Goal: Task Accomplishment & Management: Manage account settings

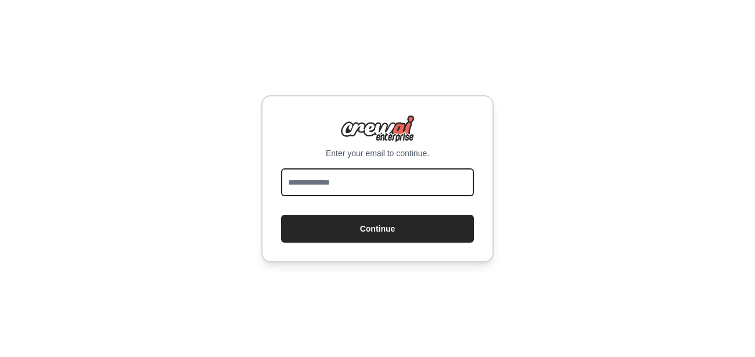
click at [372, 193] on input "email" at bounding box center [377, 182] width 193 height 28
type input "**********"
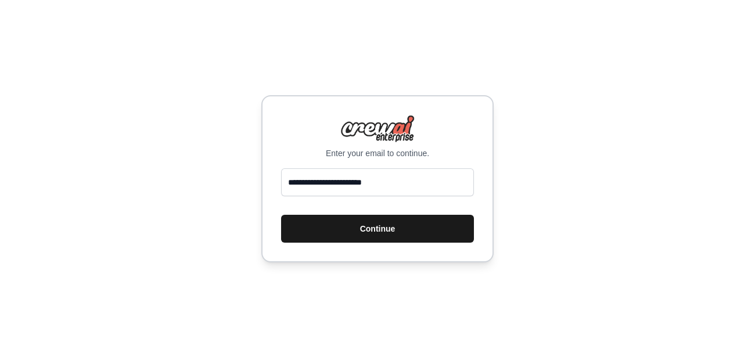
click at [368, 228] on button "Continue" at bounding box center [377, 229] width 193 height 28
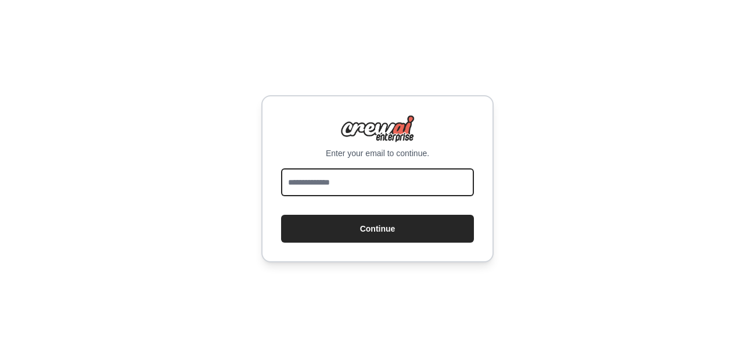
click at [354, 189] on input "email" at bounding box center [377, 182] width 193 height 28
type input "**********"
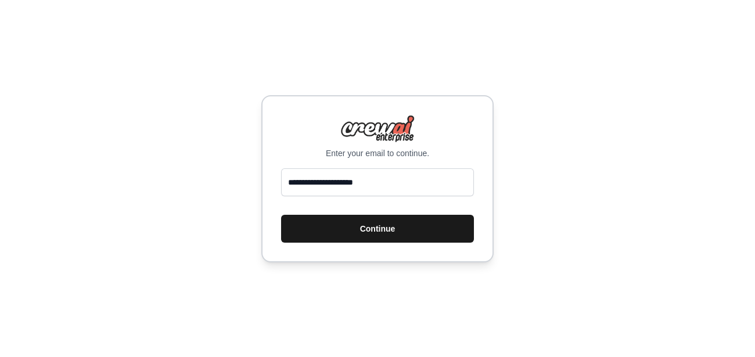
click at [420, 239] on button "Continue" at bounding box center [377, 229] width 193 height 28
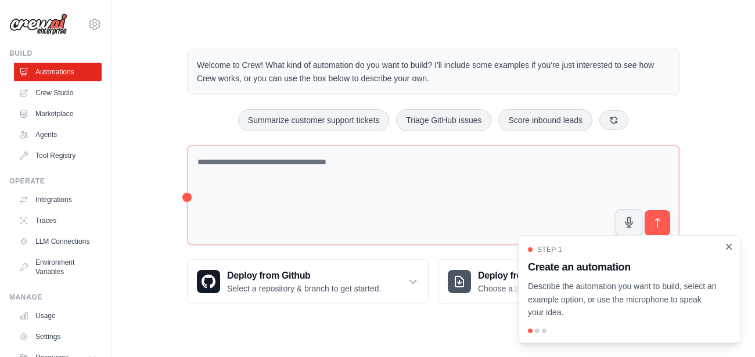
click at [729, 246] on icon "Close walkthrough" at bounding box center [729, 247] width 10 height 10
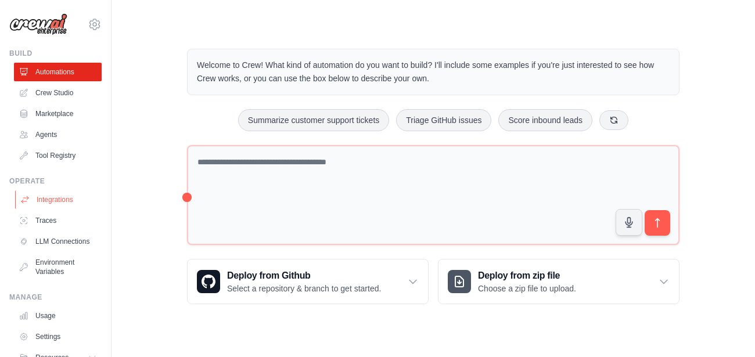
click at [70, 206] on link "Integrations" at bounding box center [59, 200] width 88 height 19
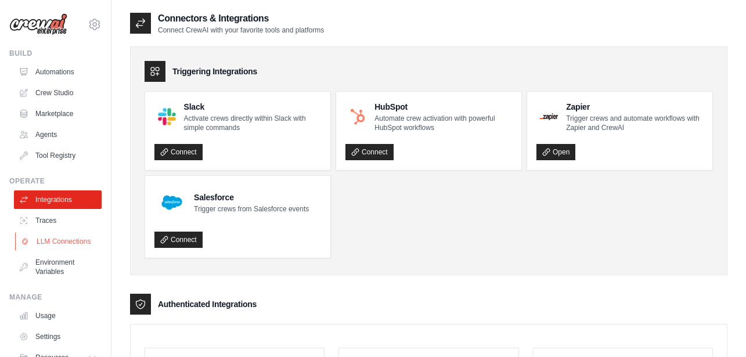
click at [55, 251] on link "LLM Connections" at bounding box center [59, 241] width 88 height 19
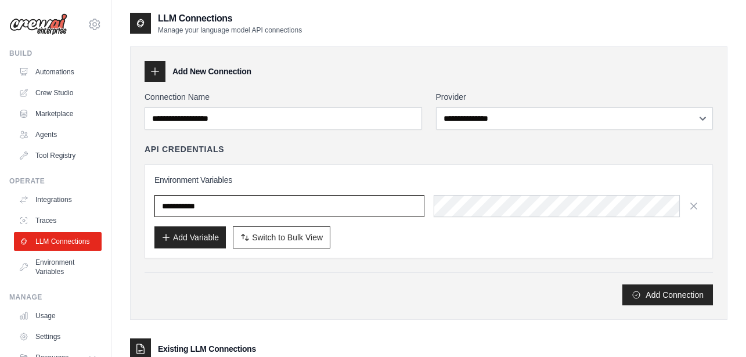
click at [263, 213] on input "text" at bounding box center [290, 206] width 270 height 22
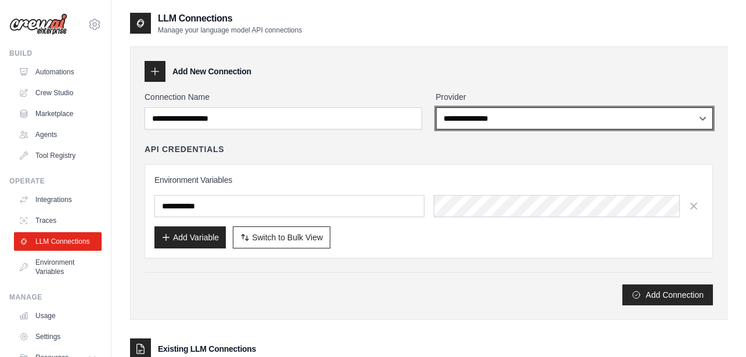
select select "******"
click at [436, 107] on select "**********" at bounding box center [575, 118] width 278 height 22
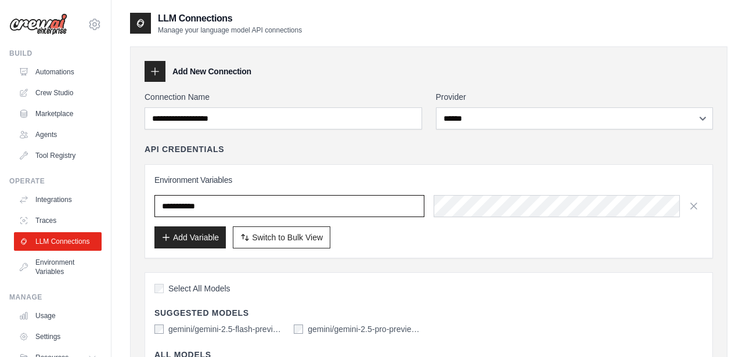
click at [325, 210] on input "text" at bounding box center [290, 206] width 270 height 22
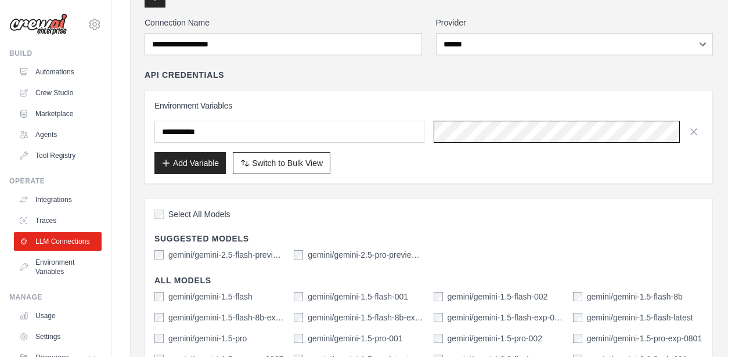
scroll to position [139, 0]
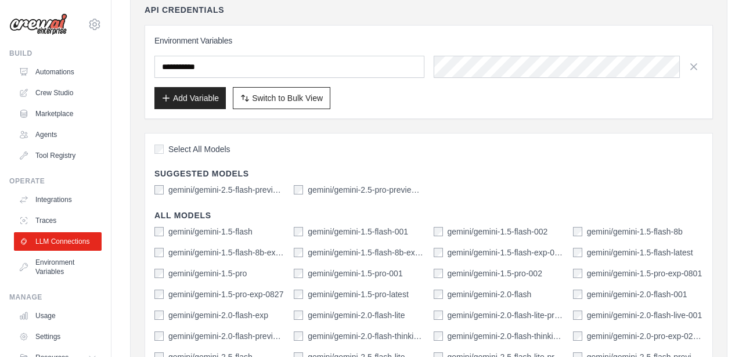
click at [230, 187] on label "gemini/gemini-2.5-flash-preview-04-17" at bounding box center [226, 190] width 116 height 12
click at [312, 189] on label "gemini/gemini-2.5-pro-preview-03-25" at bounding box center [366, 190] width 116 height 12
drag, startPoint x: 206, startPoint y: 191, endPoint x: 340, endPoint y: 190, distance: 134.2
click at [206, 191] on label "gemini/gemini-2.5-flash-preview-04-17" at bounding box center [226, 190] width 116 height 12
click at [340, 190] on label "gemini/gemini-2.5-pro-preview-03-25" at bounding box center [366, 190] width 116 height 12
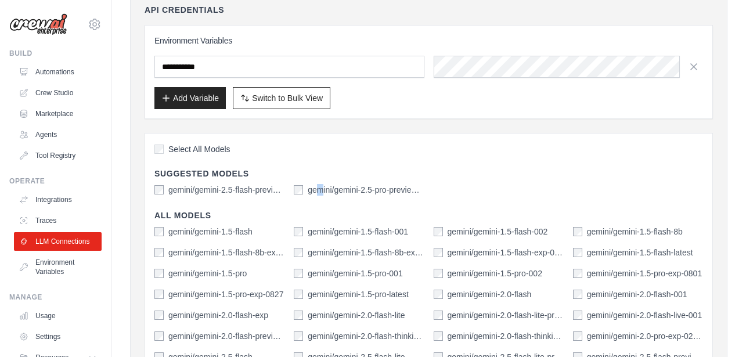
click at [319, 188] on label "gemini/gemini-2.5-pro-preview-03-25" at bounding box center [366, 190] width 116 height 12
click at [300, 185] on div "gemini/gemini-2.5-pro-preview-03-25" at bounding box center [359, 190] width 130 height 12
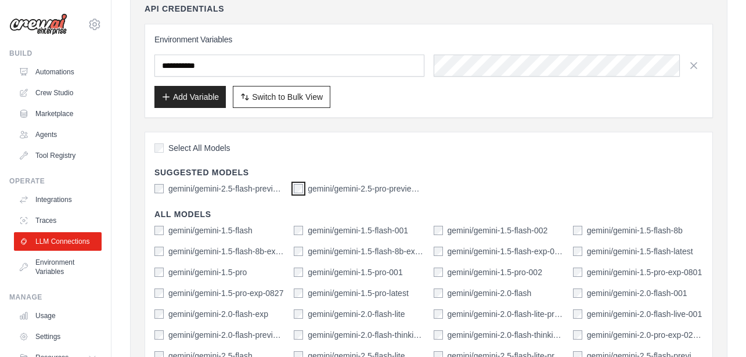
scroll to position [209, 0]
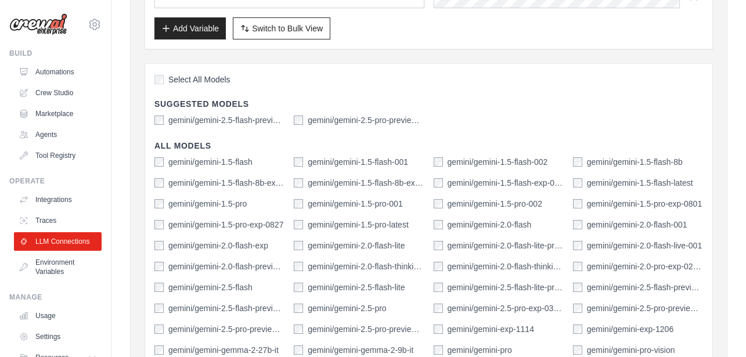
click at [216, 162] on label "gemini/gemini-1.5-flash" at bounding box center [210, 162] width 84 height 12
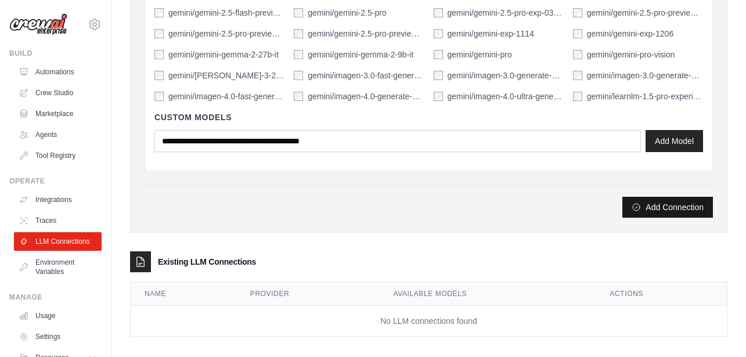
scroll to position [515, 0]
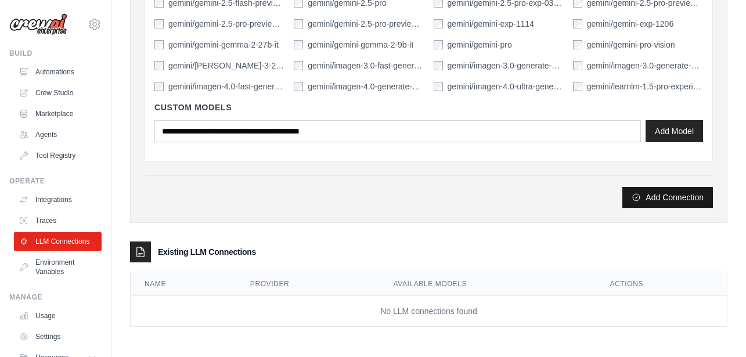
click at [668, 202] on button "Add Connection" at bounding box center [668, 197] width 91 height 21
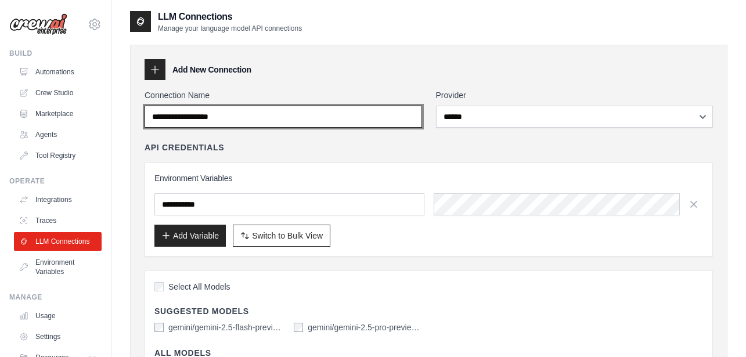
scroll to position [0, 0]
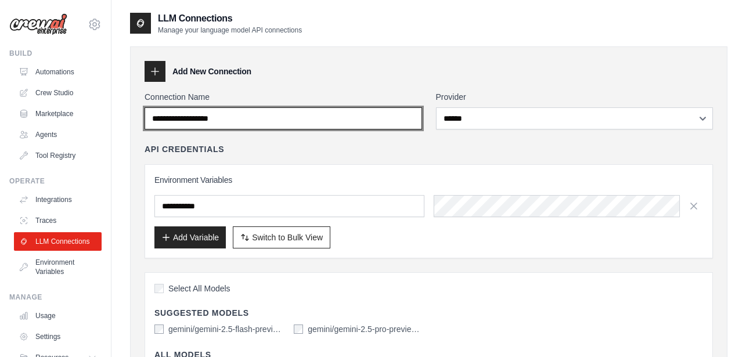
click at [235, 118] on input "Connection Name" at bounding box center [284, 118] width 278 height 22
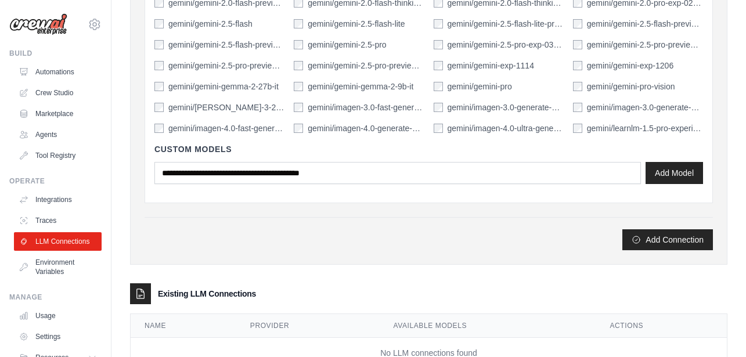
scroll to position [515, 0]
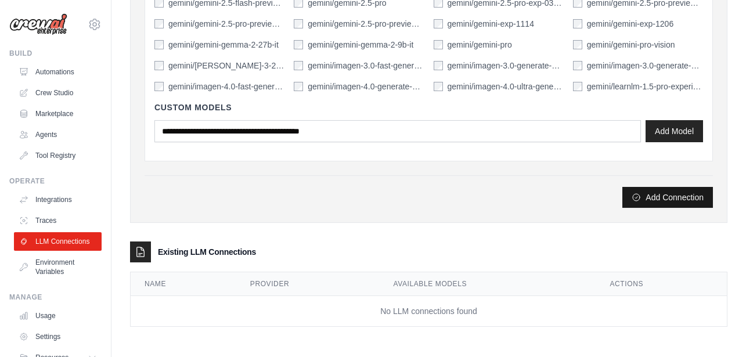
type input "**********"
click at [687, 190] on button "Add Connection" at bounding box center [668, 197] width 91 height 21
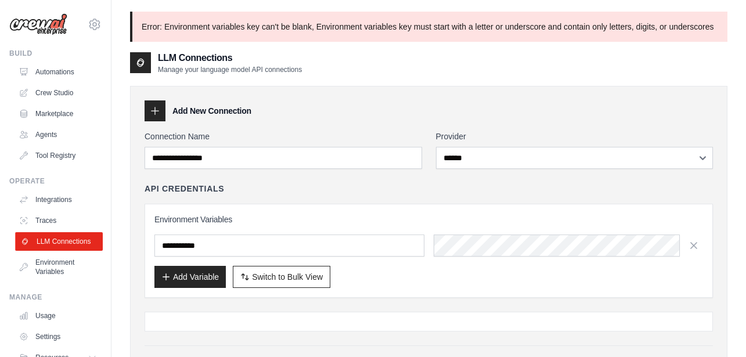
click at [47, 248] on link "LLM Connections" at bounding box center [59, 241] width 88 height 19
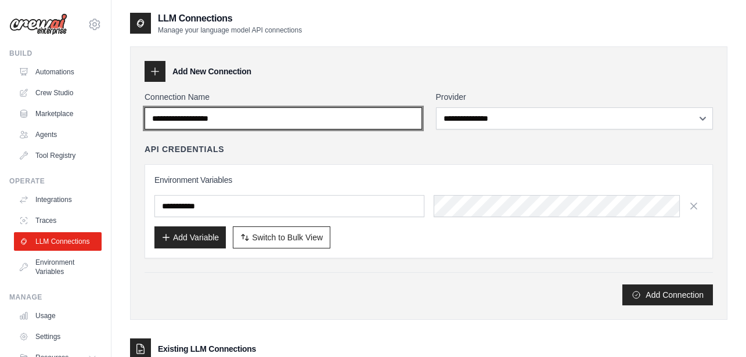
click at [294, 116] on input "Connection Name" at bounding box center [284, 118] width 278 height 22
type input "**********"
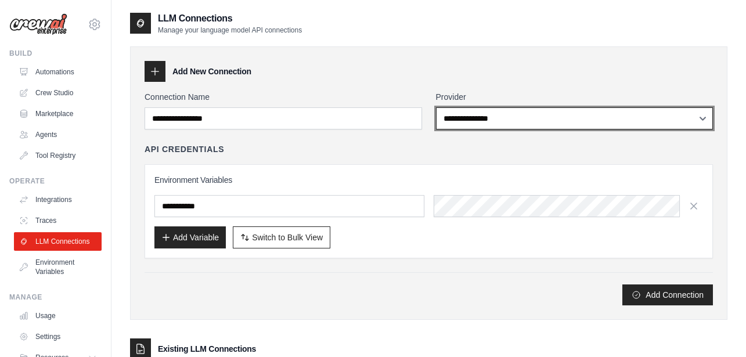
click at [512, 114] on select "**********" at bounding box center [575, 118] width 278 height 22
select select "******"
click at [436, 107] on select "**********" at bounding box center [575, 118] width 278 height 22
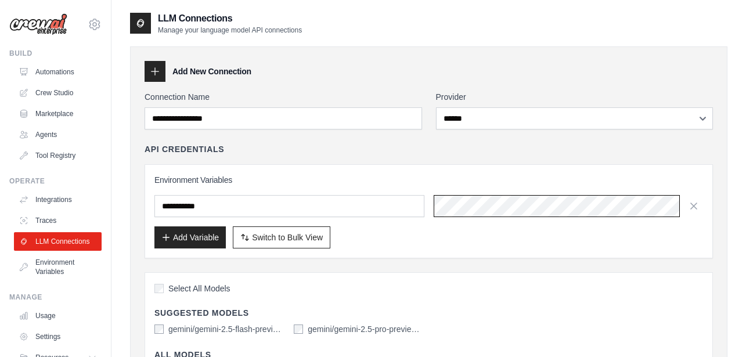
scroll to position [139, 0]
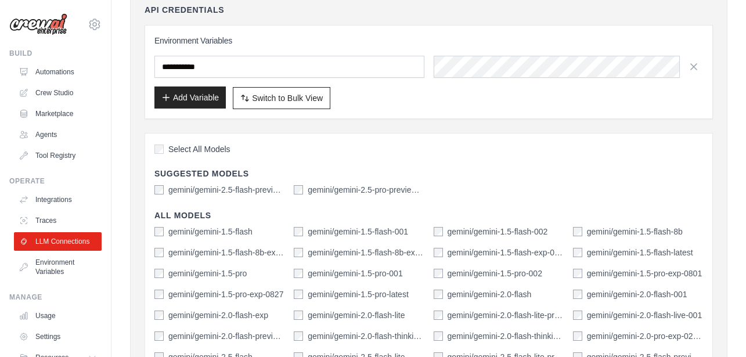
click at [193, 102] on button "Add Variable" at bounding box center [190, 98] width 71 height 22
click at [197, 98] on button "Add Variable" at bounding box center [190, 98] width 71 height 22
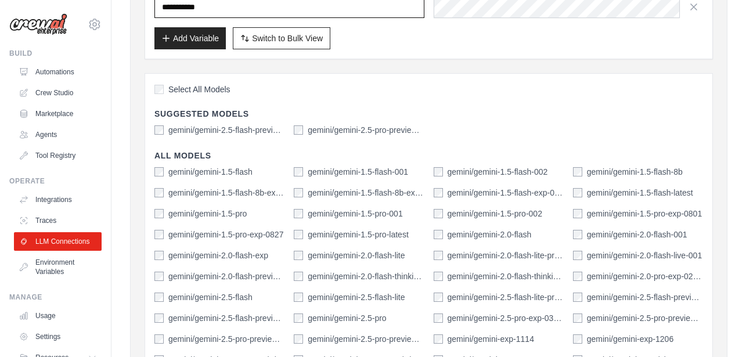
scroll to position [279, 0]
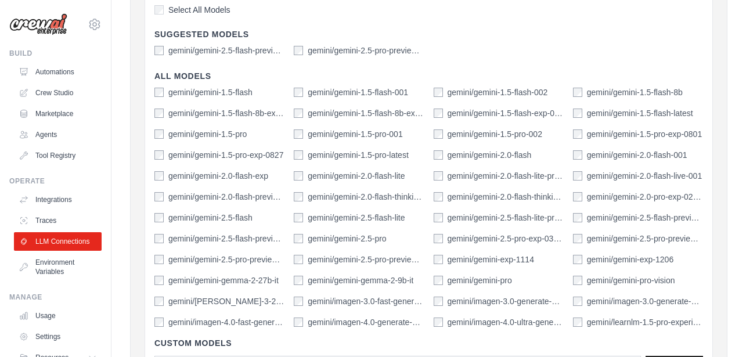
drag, startPoint x: 207, startPoint y: 95, endPoint x: 254, endPoint y: 94, distance: 47.1
click at [208, 95] on label "gemini/gemini-1.5-flash" at bounding box center [210, 93] width 84 height 12
click at [326, 58] on div "Select All Models Suggested Models gemini/gemini-2.5-flash-preview-04-17 gemini…" at bounding box center [429, 196] width 569 height 404
click at [323, 47] on label "gemini/gemini-2.5-pro-preview-03-25" at bounding box center [366, 51] width 116 height 12
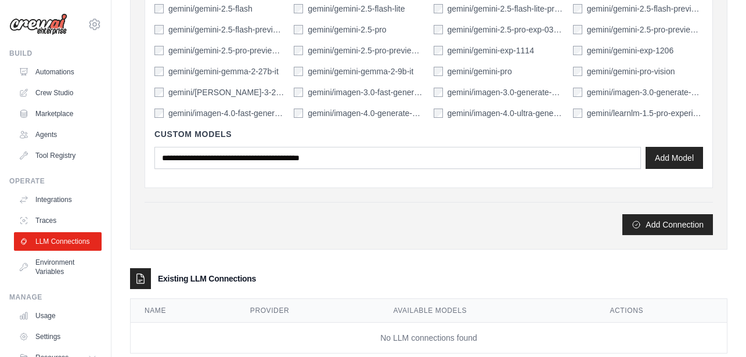
scroll to position [515, 0]
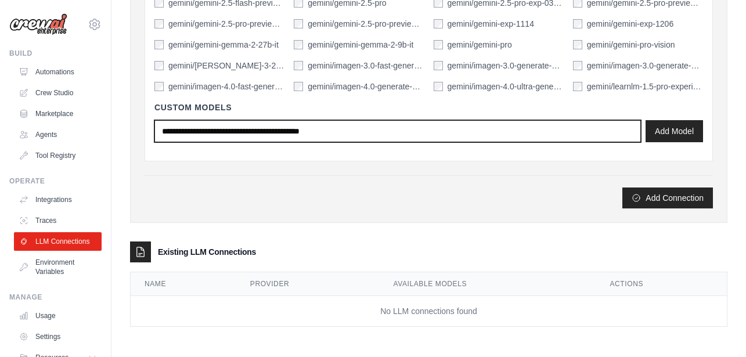
click at [615, 129] on input "text" at bounding box center [398, 131] width 487 height 22
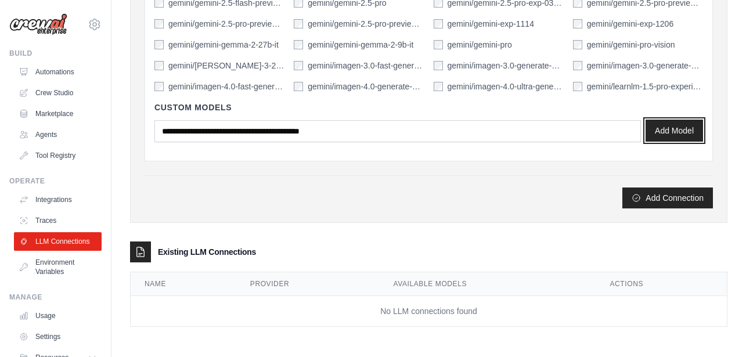
click at [664, 135] on button "Add Model" at bounding box center [675, 131] width 58 height 22
click at [654, 206] on button "Add Connection" at bounding box center [668, 197] width 91 height 21
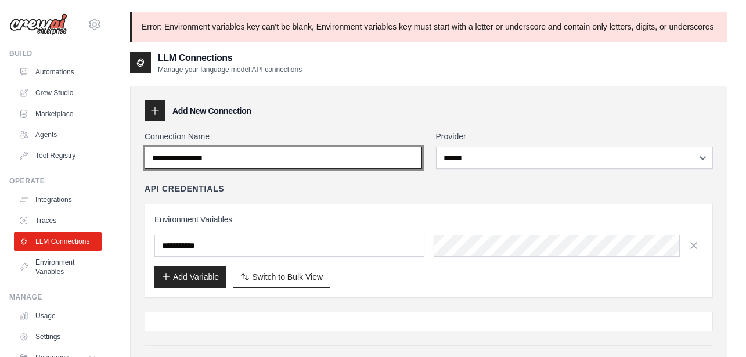
drag, startPoint x: 188, startPoint y: 159, endPoint x: 229, endPoint y: 278, distance: 126.2
click at [186, 164] on input "**********" at bounding box center [284, 158] width 278 height 22
type input "**********"
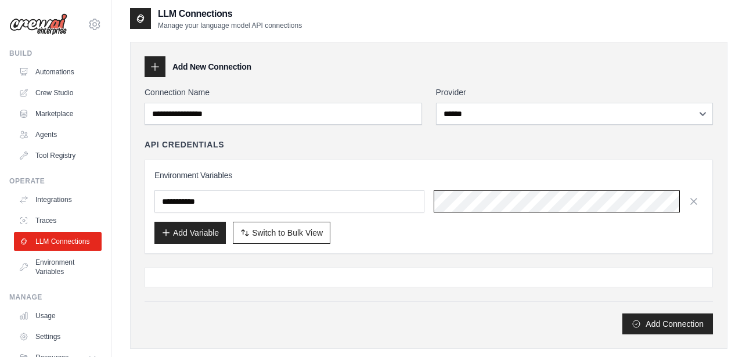
scroll to position [31, 0]
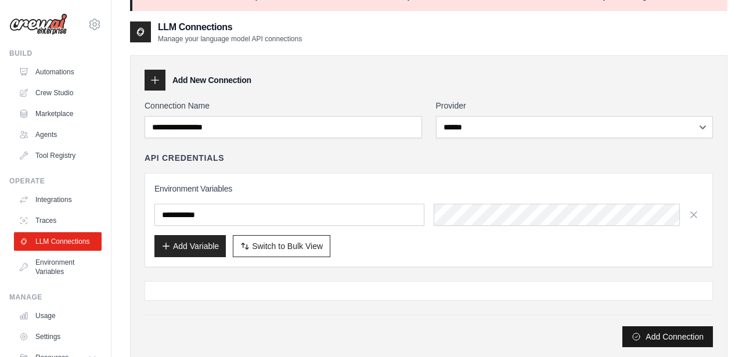
click at [684, 334] on button "Add Connection" at bounding box center [668, 336] width 91 height 21
click at [200, 246] on button "Add Variable" at bounding box center [190, 246] width 71 height 22
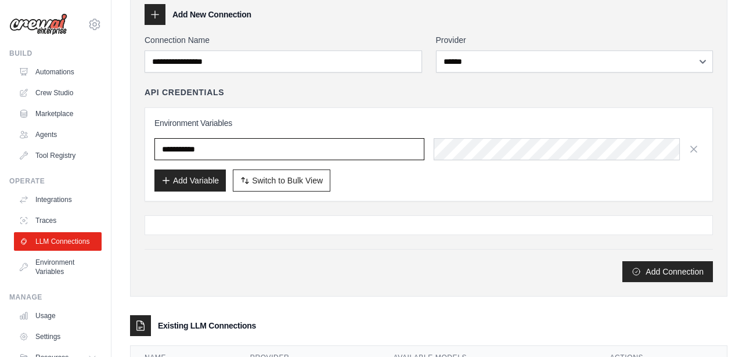
scroll to position [0, 0]
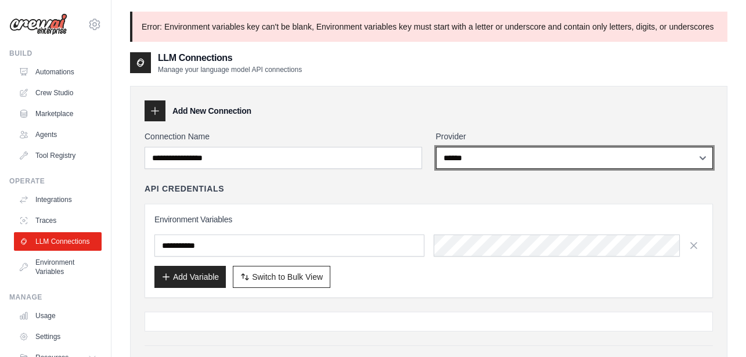
click at [558, 168] on select "**********" at bounding box center [575, 158] width 278 height 22
click at [436, 147] on select "**********" at bounding box center [575, 158] width 278 height 22
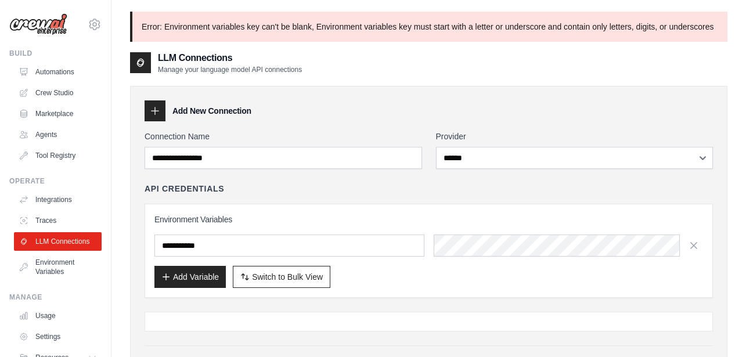
drag, startPoint x: 153, startPoint y: 111, endPoint x: 159, endPoint y: 115, distance: 7.1
click at [154, 112] on icon at bounding box center [155, 111] width 12 height 12
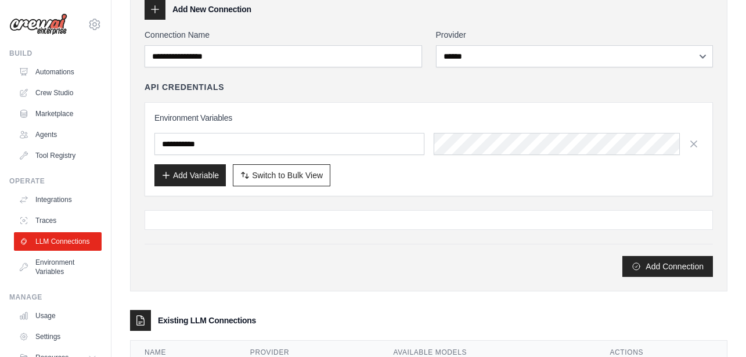
scroll to position [100, 0]
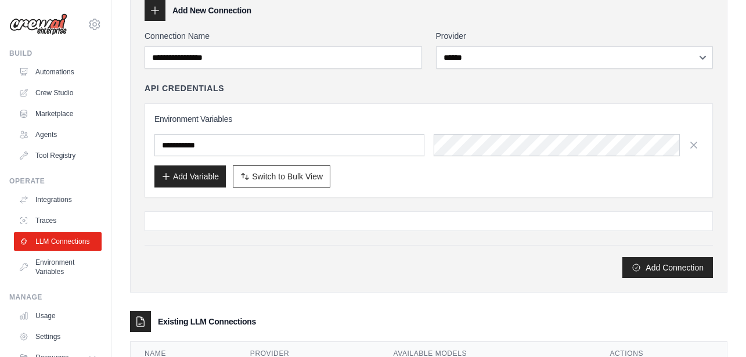
click at [644, 282] on div "**********" at bounding box center [429, 138] width 598 height 307
click at [644, 277] on button "Add Connection" at bounding box center [668, 267] width 91 height 21
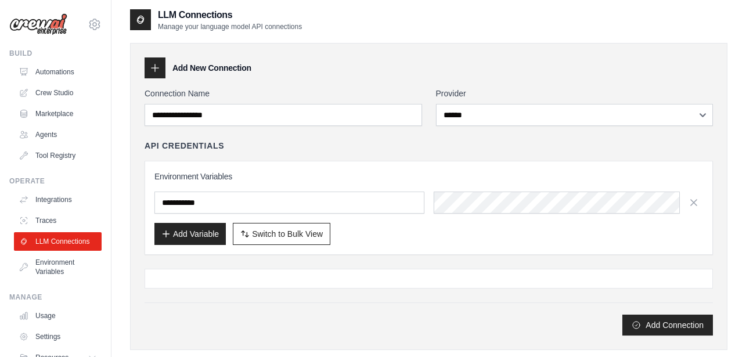
scroll to position [0, 0]
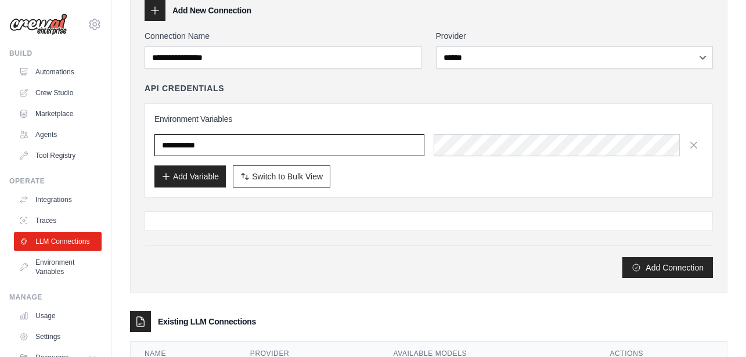
click at [294, 152] on input "text" at bounding box center [290, 145] width 270 height 22
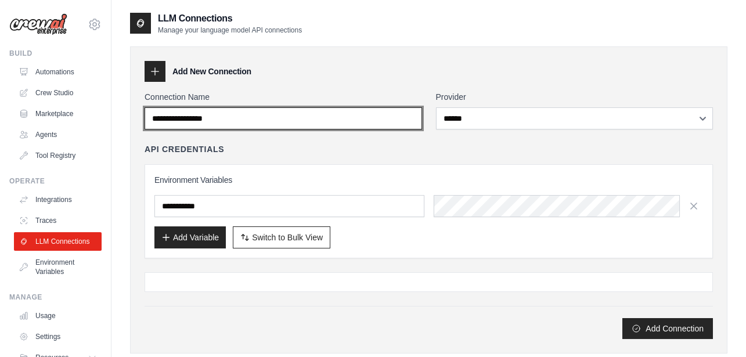
click at [186, 120] on input "**********" at bounding box center [284, 118] width 278 height 22
type input "**********"
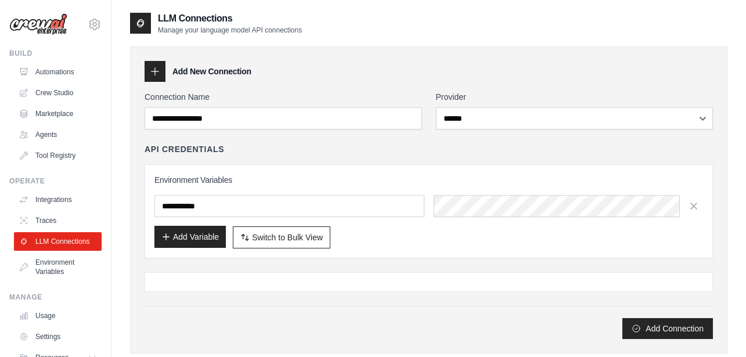
click at [186, 239] on button "Add Variable" at bounding box center [190, 237] width 71 height 22
click at [227, 204] on input "text" at bounding box center [290, 206] width 270 height 22
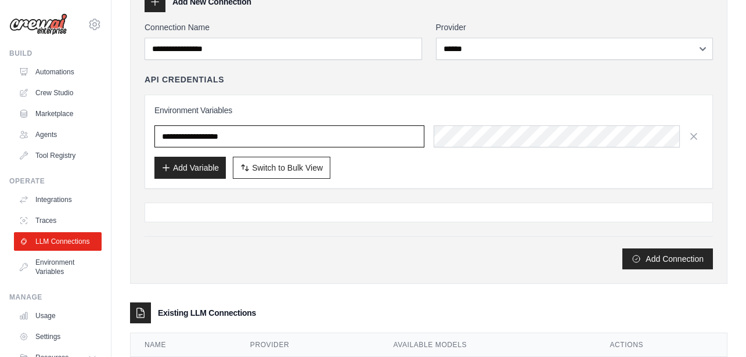
scroll to position [131, 0]
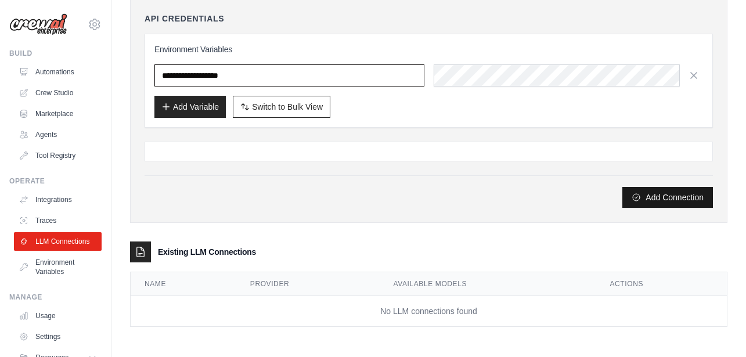
type input "**********"
click at [666, 194] on button "Add Connection" at bounding box center [668, 197] width 91 height 21
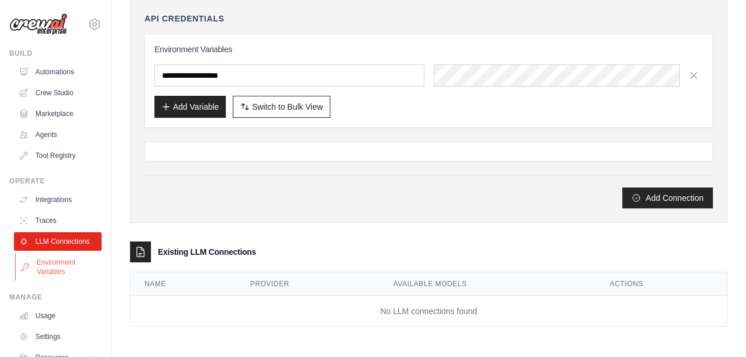
click at [31, 279] on link "Environment Variables" at bounding box center [59, 267] width 88 height 28
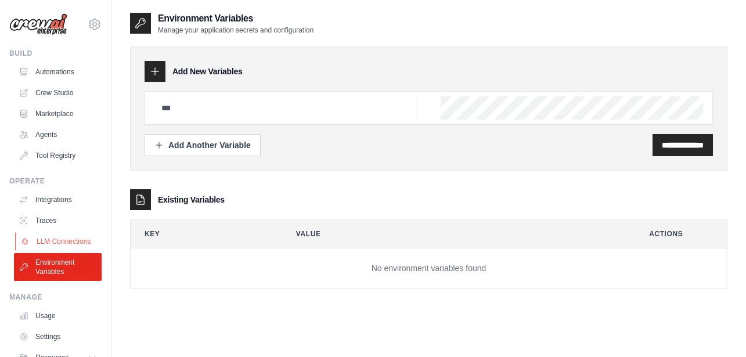
click at [66, 235] on link "LLM Connections" at bounding box center [59, 241] width 88 height 19
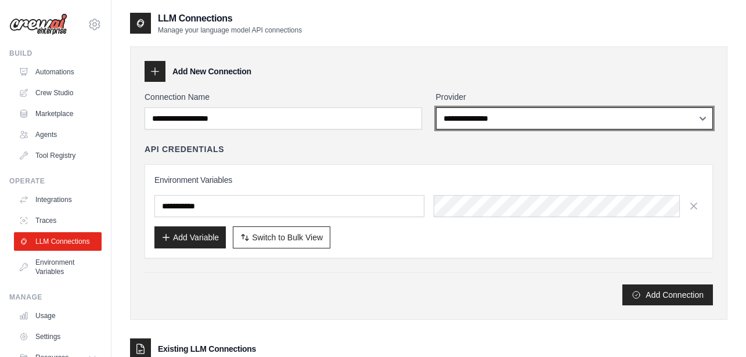
click at [461, 115] on select "**********" at bounding box center [575, 118] width 278 height 22
select select "******"
click at [436, 107] on select "**********" at bounding box center [575, 118] width 278 height 22
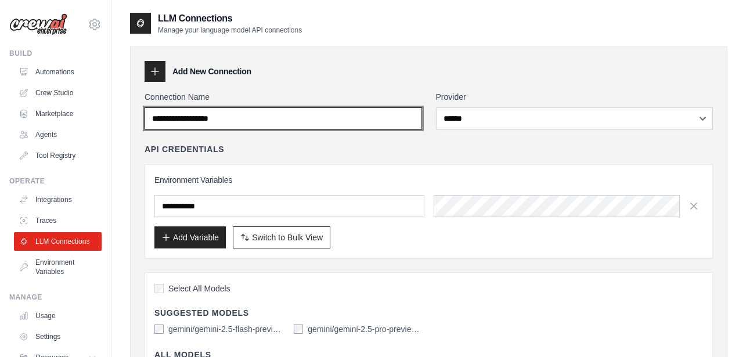
click at [254, 121] on input "Connection Name" at bounding box center [284, 118] width 278 height 22
type input "**********"
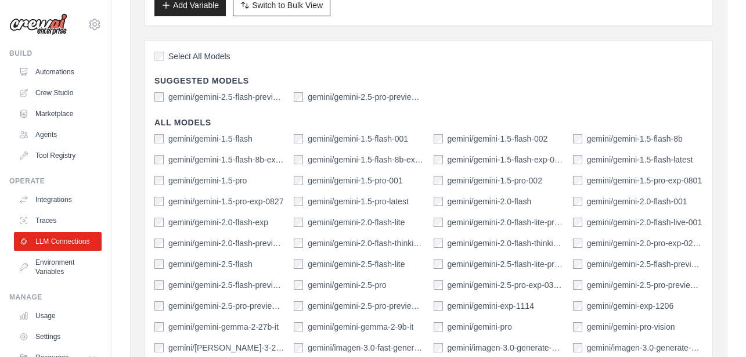
scroll to position [279, 0]
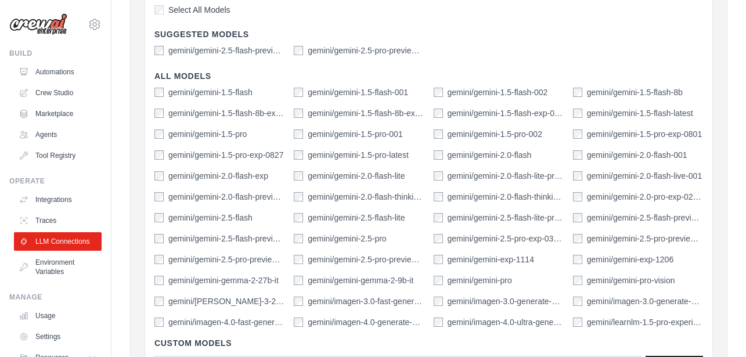
click at [341, 43] on div "Select All Models Suggested Models gemini/gemini-2.5-flash-preview-04-17 gemini…" at bounding box center [429, 196] width 569 height 404
click at [339, 52] on label "gemini/gemini-2.5-pro-preview-03-25" at bounding box center [366, 51] width 116 height 12
click at [209, 95] on label "gemini/gemini-1.5-flash" at bounding box center [210, 93] width 84 height 12
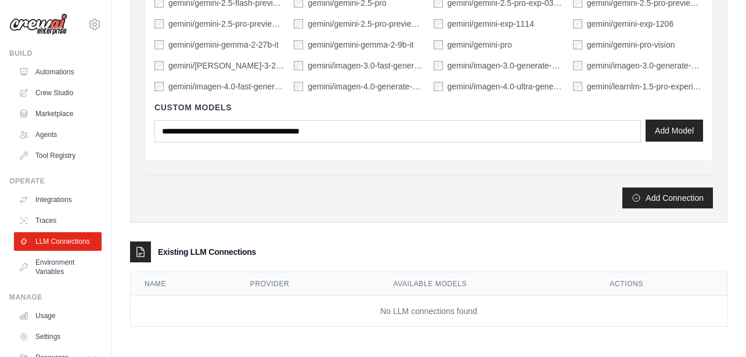
scroll to position [445, 0]
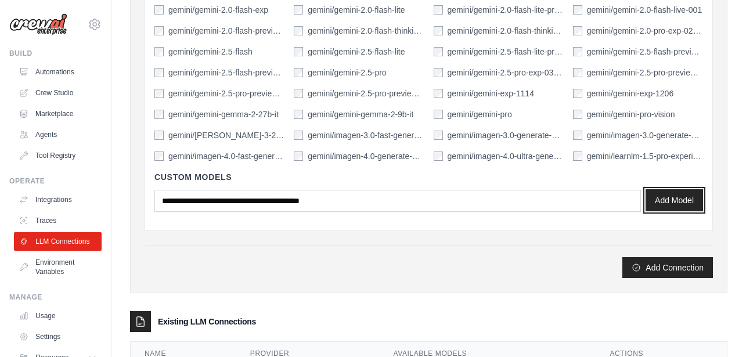
click at [681, 199] on button "Add Model" at bounding box center [675, 200] width 58 height 22
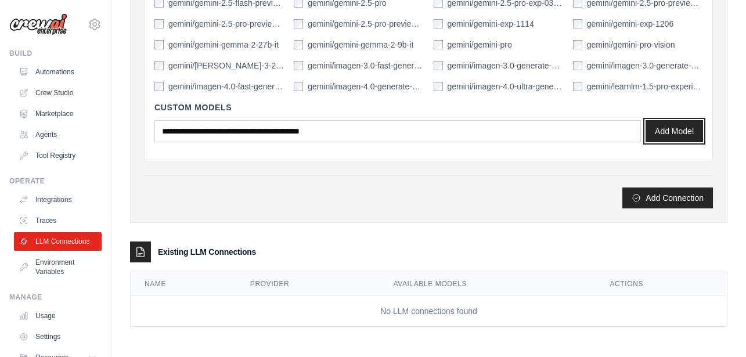
scroll to position [166, 0]
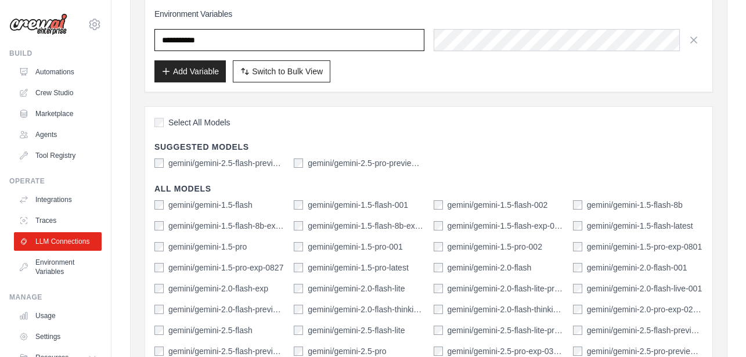
click at [241, 33] on input "text" at bounding box center [290, 40] width 270 height 22
type input "**********"
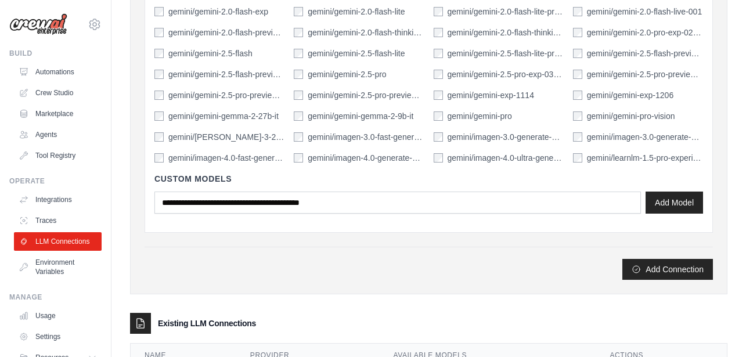
scroll to position [515, 0]
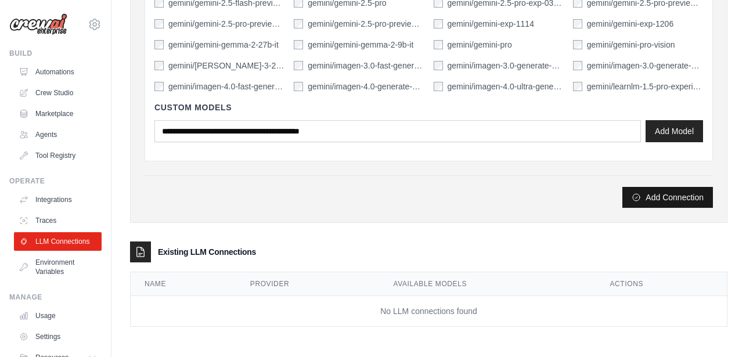
click at [667, 199] on button "Add Connection" at bounding box center [668, 197] width 91 height 21
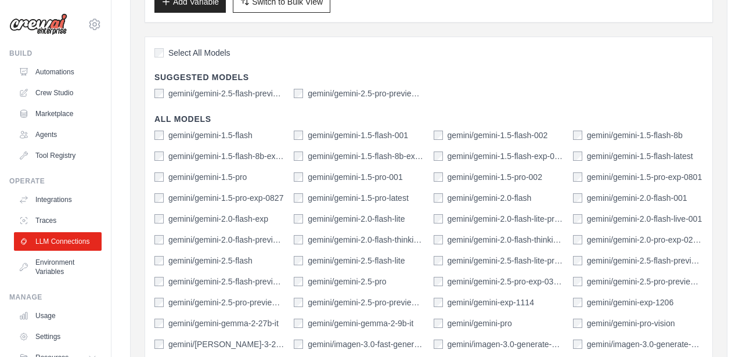
scroll to position [0, 0]
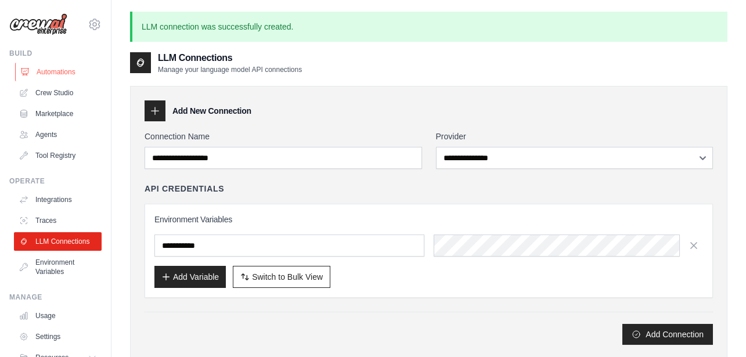
click at [76, 74] on link "Automations" at bounding box center [59, 72] width 88 height 19
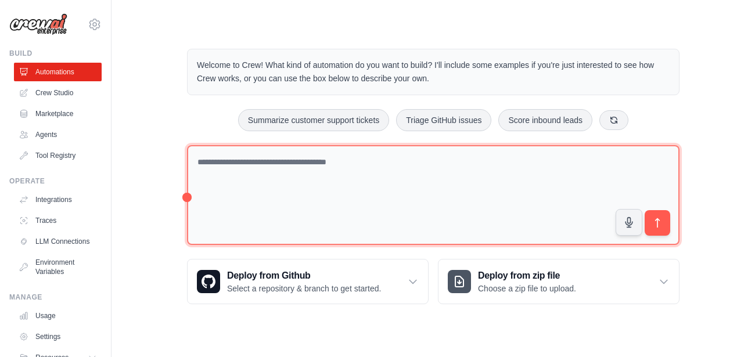
click at [362, 155] on textarea at bounding box center [433, 195] width 493 height 100
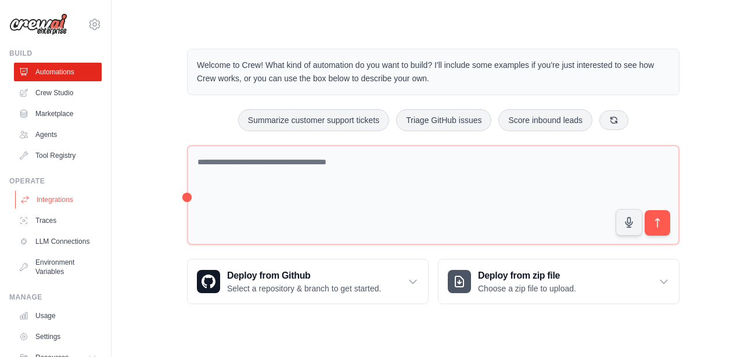
click at [64, 202] on link "Integrations" at bounding box center [59, 200] width 88 height 19
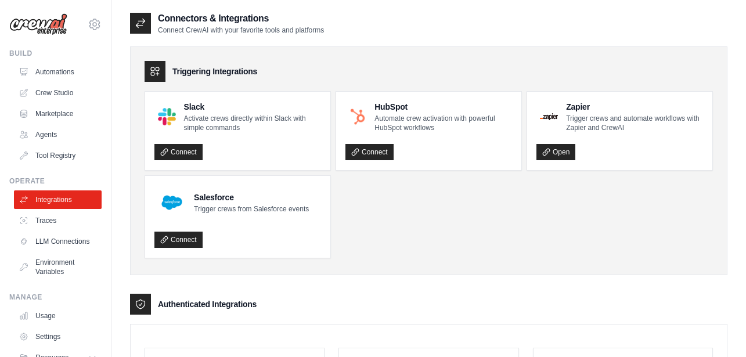
scroll to position [60, 0]
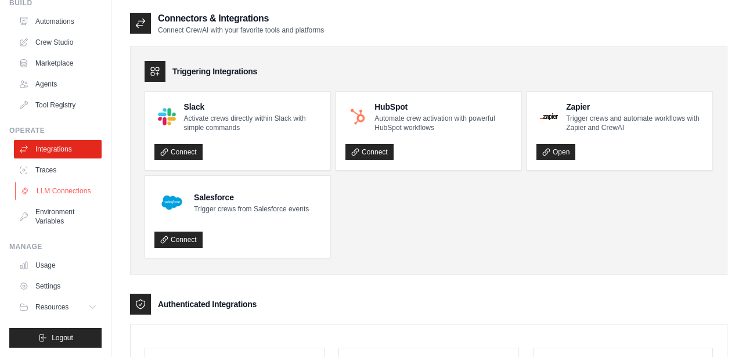
click at [71, 187] on link "LLM Connections" at bounding box center [59, 191] width 88 height 19
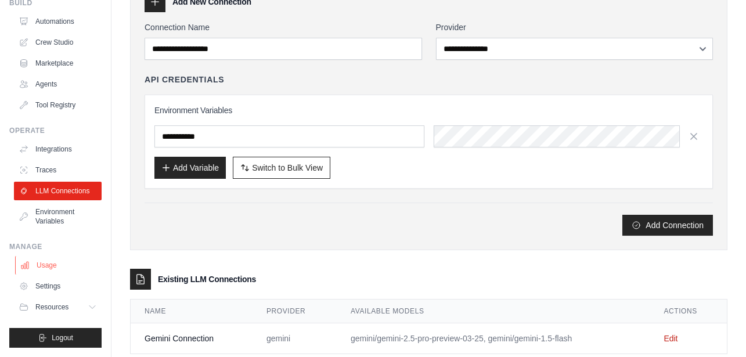
scroll to position [97, 0]
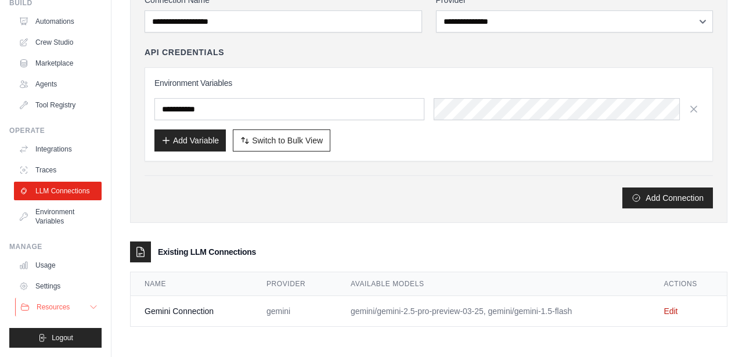
click at [81, 313] on button "Resources" at bounding box center [59, 307] width 88 height 19
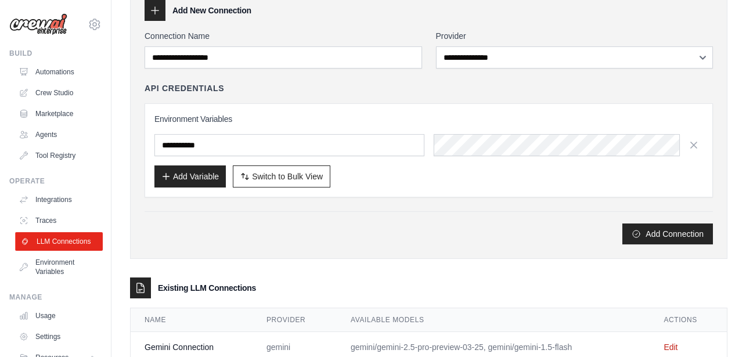
scroll to position [27, 0]
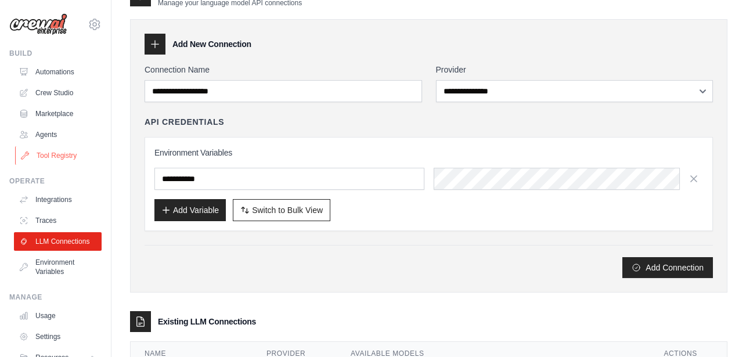
click at [73, 159] on link "Tool Registry" at bounding box center [59, 155] width 88 height 19
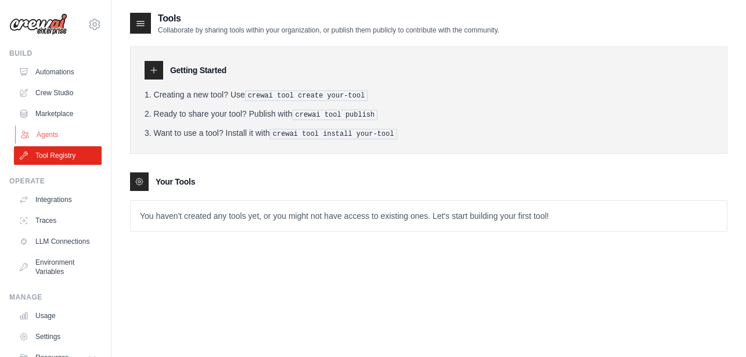
click at [48, 133] on link "Agents" at bounding box center [59, 134] width 88 height 19
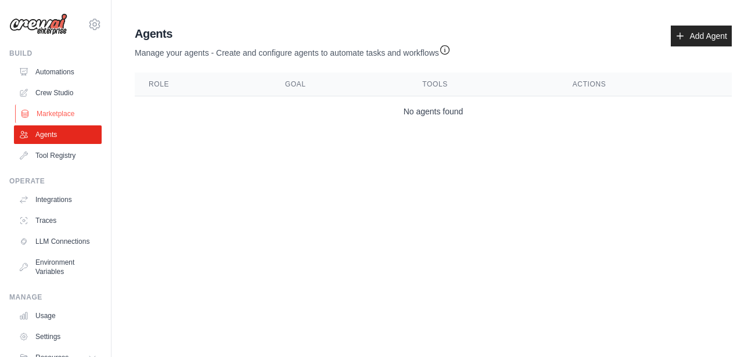
click at [48, 117] on link "Marketplace" at bounding box center [59, 114] width 88 height 19
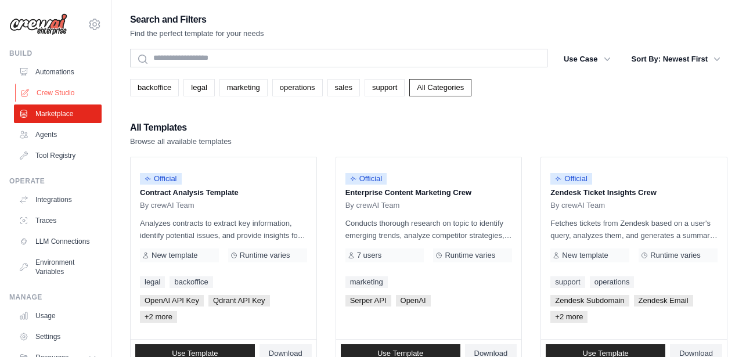
click at [77, 91] on link "Crew Studio" at bounding box center [59, 93] width 88 height 19
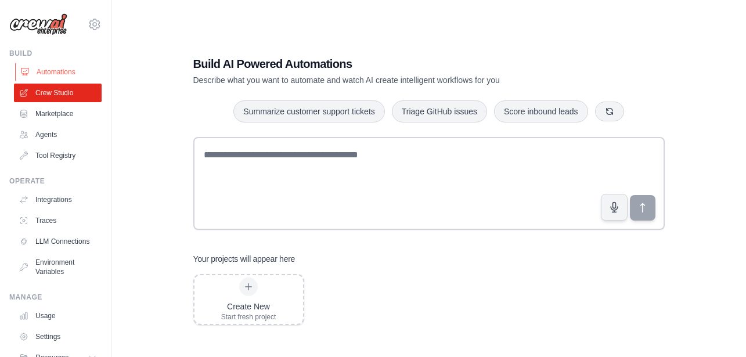
click at [78, 72] on link "Automations" at bounding box center [59, 72] width 88 height 19
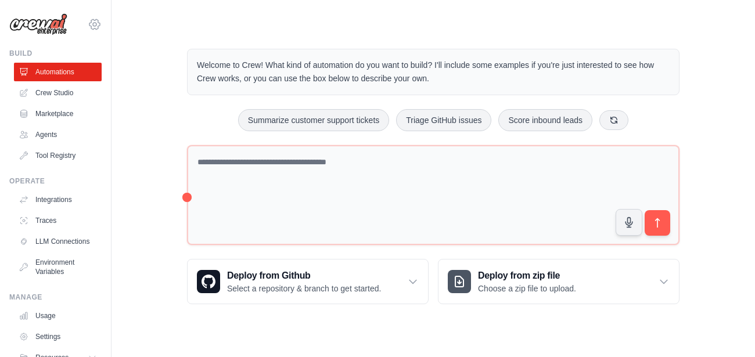
click at [89, 26] on icon at bounding box center [94, 24] width 10 height 10
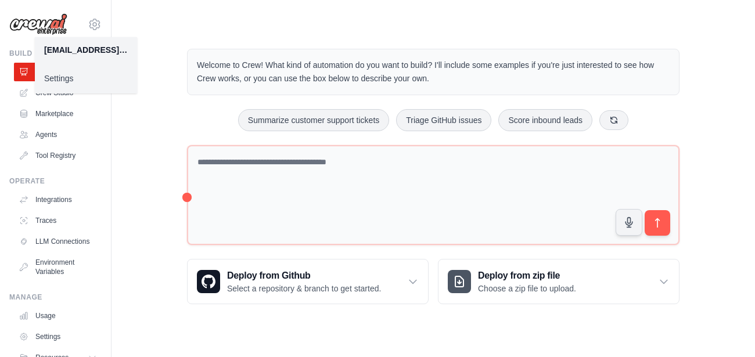
drag, startPoint x: 82, startPoint y: 73, endPoint x: 76, endPoint y: 76, distance: 7.6
click at [82, 73] on link "Settings" at bounding box center [86, 78] width 102 height 21
click at [53, 78] on link "Settings" at bounding box center [86, 78] width 102 height 21
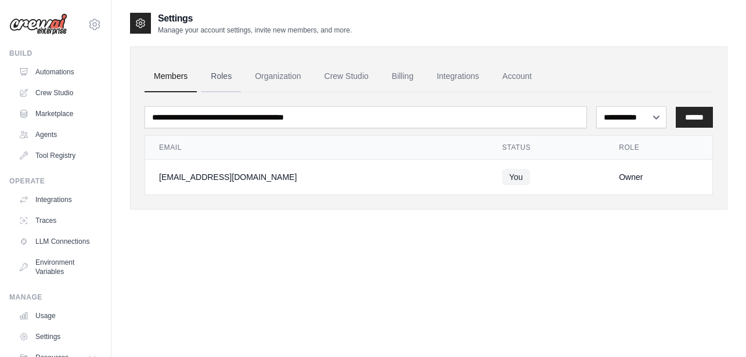
click at [217, 81] on link "Roles" at bounding box center [221, 76] width 39 height 31
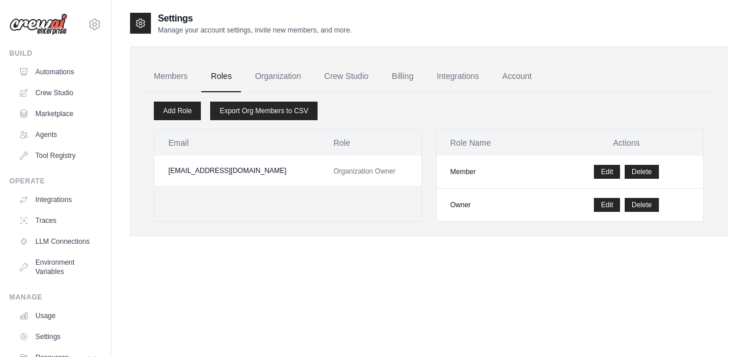
click at [283, 81] on link "Organization" at bounding box center [278, 76] width 64 height 31
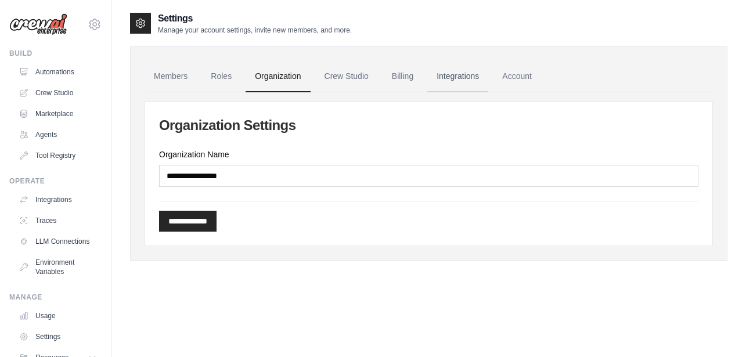
click at [474, 82] on link "Integrations" at bounding box center [457, 76] width 61 height 31
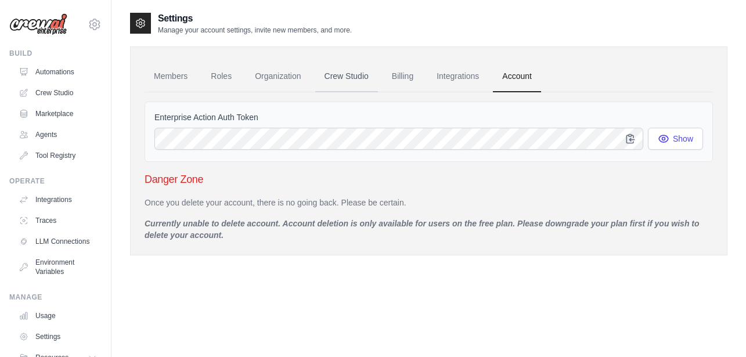
click at [348, 76] on link "Crew Studio" at bounding box center [346, 76] width 63 height 31
